Goal: Information Seeking & Learning: Learn about a topic

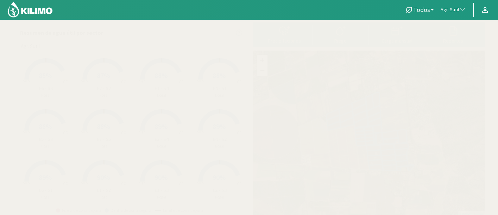
click at [461, 8] on span "button" at bounding box center [460, 9] width 7 height 7
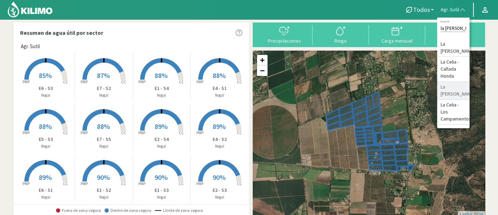
type input "la [PERSON_NAME]"
click at [460, 91] on li "La [PERSON_NAME]" at bounding box center [453, 91] width 32 height 18
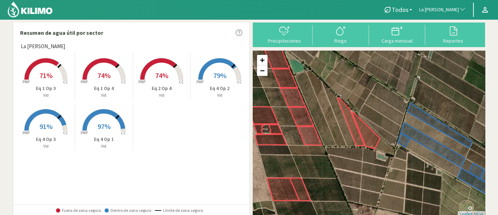
click at [89, 85] on p "Eq 1 Op 4" at bounding box center [104, 88] width 58 height 7
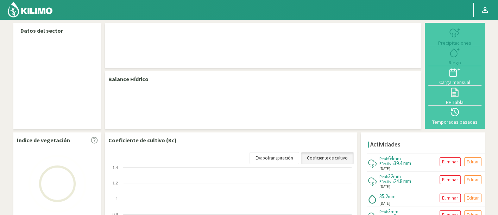
select select "141: Object"
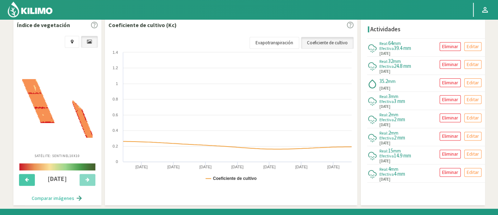
scroll to position [251, 0]
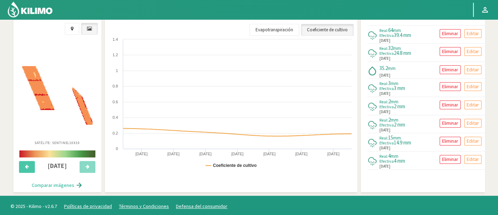
click at [74, 100] on img at bounding box center [57, 95] width 70 height 59
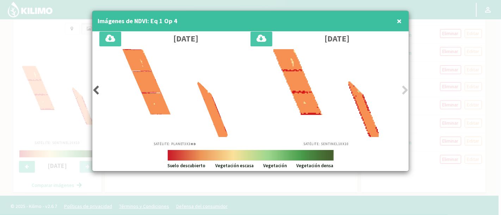
click at [403, 92] on icon at bounding box center [404, 91] width 7 height 10
click at [94, 88] on icon at bounding box center [95, 91] width 7 height 10
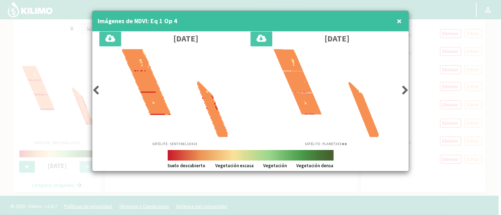
click at [94, 88] on icon at bounding box center [95, 91] width 7 height 10
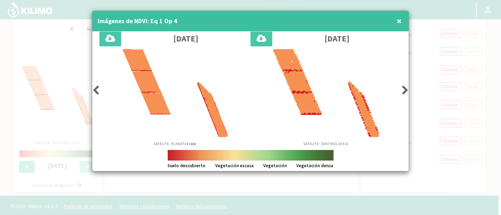
click at [94, 88] on icon at bounding box center [95, 91] width 7 height 10
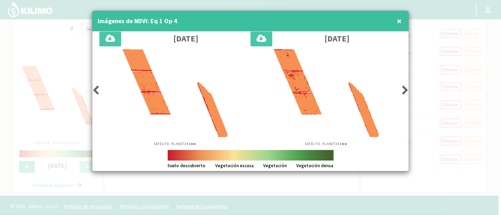
click at [94, 88] on icon at bounding box center [95, 91] width 7 height 10
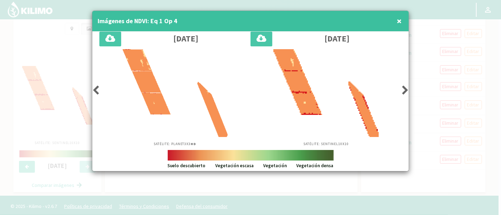
click at [94, 88] on icon at bounding box center [95, 91] width 7 height 10
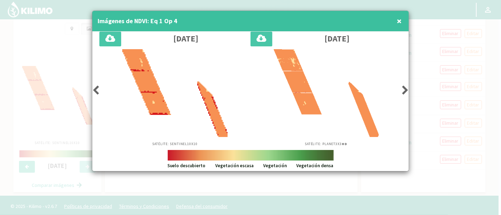
click at [94, 88] on icon at bounding box center [95, 91] width 7 height 10
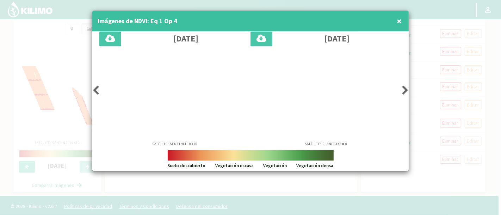
click at [94, 88] on icon at bounding box center [95, 91] width 7 height 10
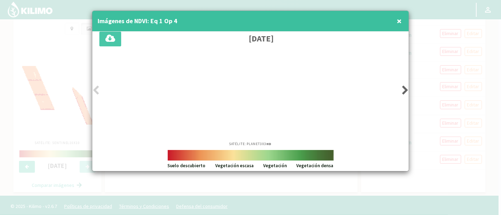
click at [94, 88] on icon at bounding box center [95, 91] width 7 height 10
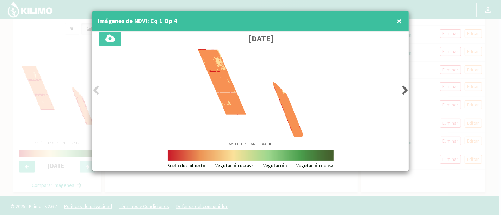
click at [94, 88] on icon at bounding box center [95, 91] width 7 height 10
click at [398, 21] on span "×" at bounding box center [398, 21] width 5 height 12
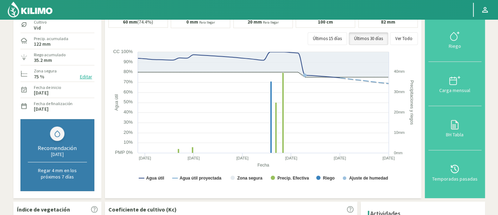
scroll to position [39, 0]
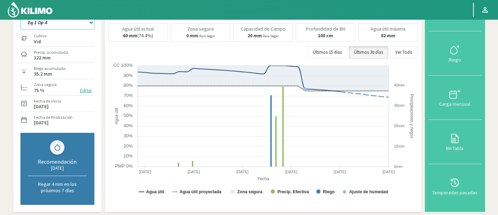
click at [59, 25] on select "Eq 1 Op 3 Eq 1 Op 4 Eq 2 Op 4 Eq 4 Op 1 Eq 4 Op 2 Eq 4 Op 3" at bounding box center [57, 22] width 74 height 14
click at [20, 15] on select "Eq 1 Op 3 Eq 1 Op 4 Eq 2 Op 4 Eq 4 Op 1 Eq 4 Op 2 Eq 4 Op 3" at bounding box center [57, 22] width 74 height 14
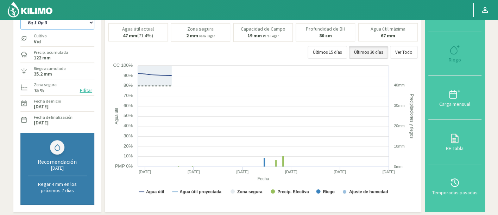
select select "1: Object"
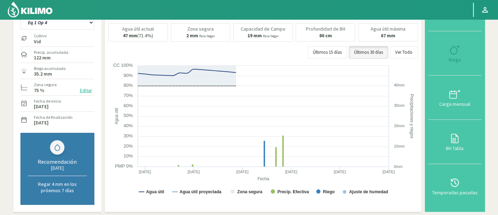
select select "420: Object"
select select "6: Object"
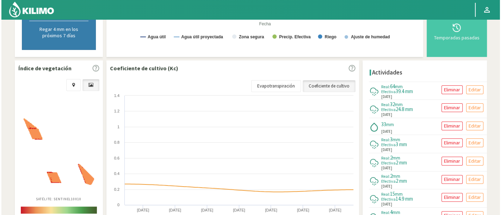
scroll to position [195, 0]
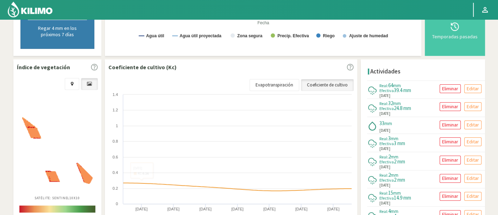
click at [56, 152] on img at bounding box center [57, 151] width 70 height 67
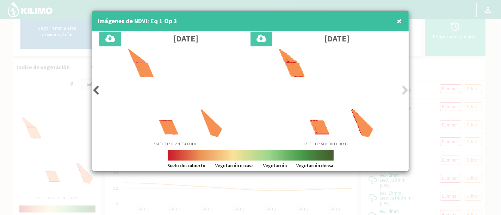
click at [100, 86] on div "Satélite: Planet 3X3 HD" at bounding box center [174, 97] width 151 height 97
click at [98, 86] on icon at bounding box center [95, 91] width 7 height 10
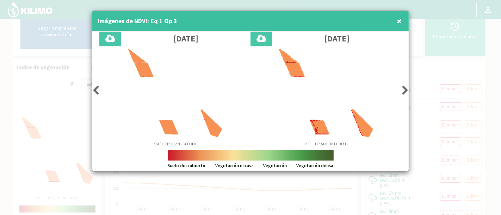
click at [98, 86] on icon at bounding box center [95, 91] width 7 height 10
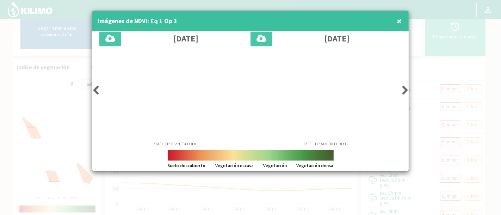
click at [98, 86] on icon at bounding box center [95, 91] width 7 height 10
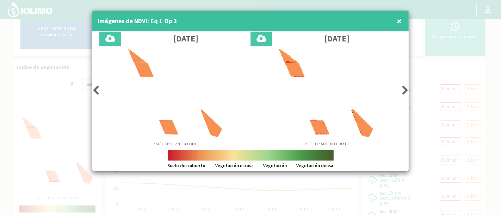
click at [98, 86] on icon at bounding box center [95, 91] width 7 height 10
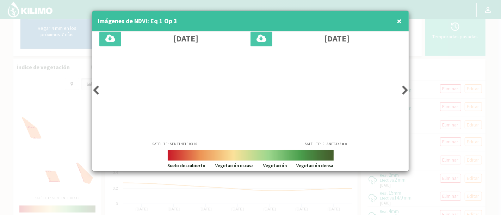
click at [98, 86] on icon at bounding box center [95, 91] width 7 height 10
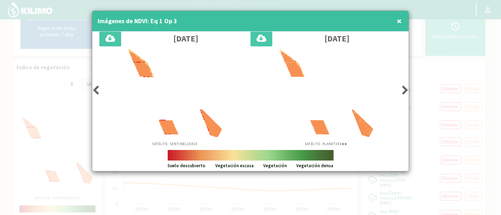
click at [98, 86] on icon at bounding box center [95, 91] width 7 height 10
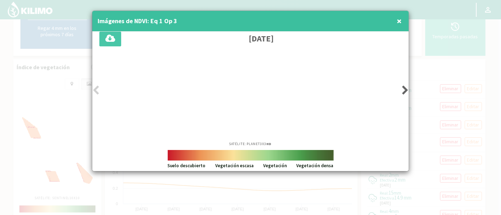
click at [400, 95] on div "Satélite: Planet 3X3 HD" at bounding box center [250, 97] width 302 height 97
click at [404, 92] on icon at bounding box center [404, 91] width 7 height 10
